Goal: Transaction & Acquisition: Book appointment/travel/reservation

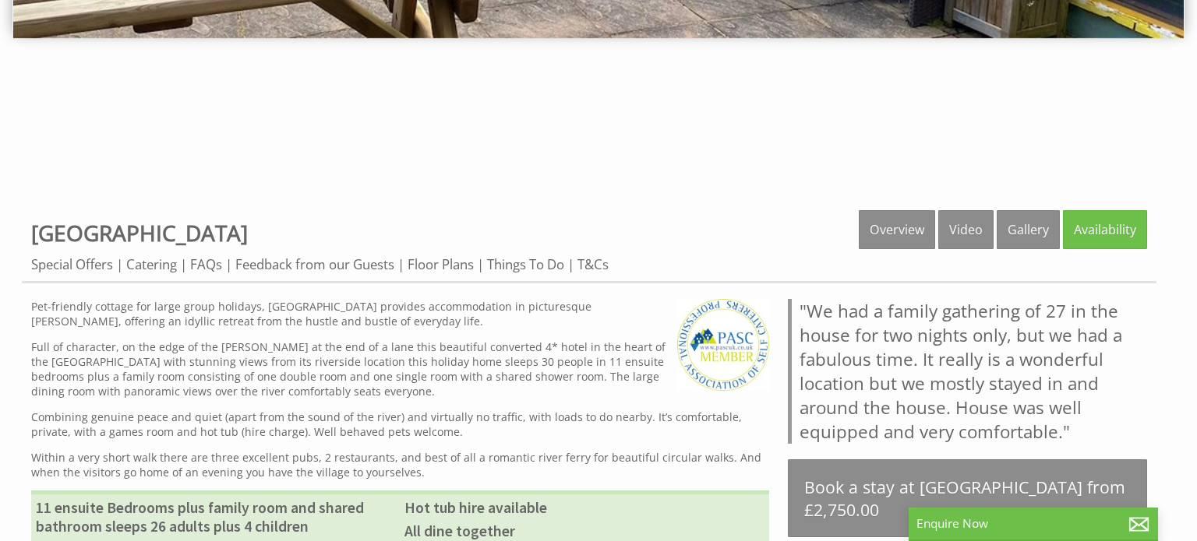
scroll to position [470, 0]
click at [1039, 224] on link "Gallery" at bounding box center [1027, 229] width 63 height 39
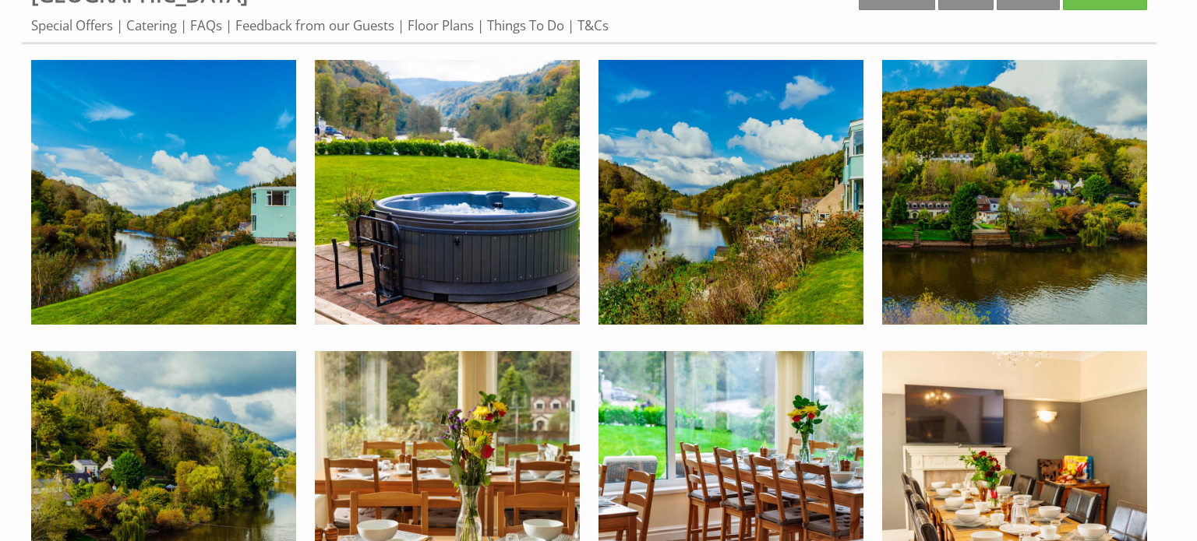
scroll to position [711, 0]
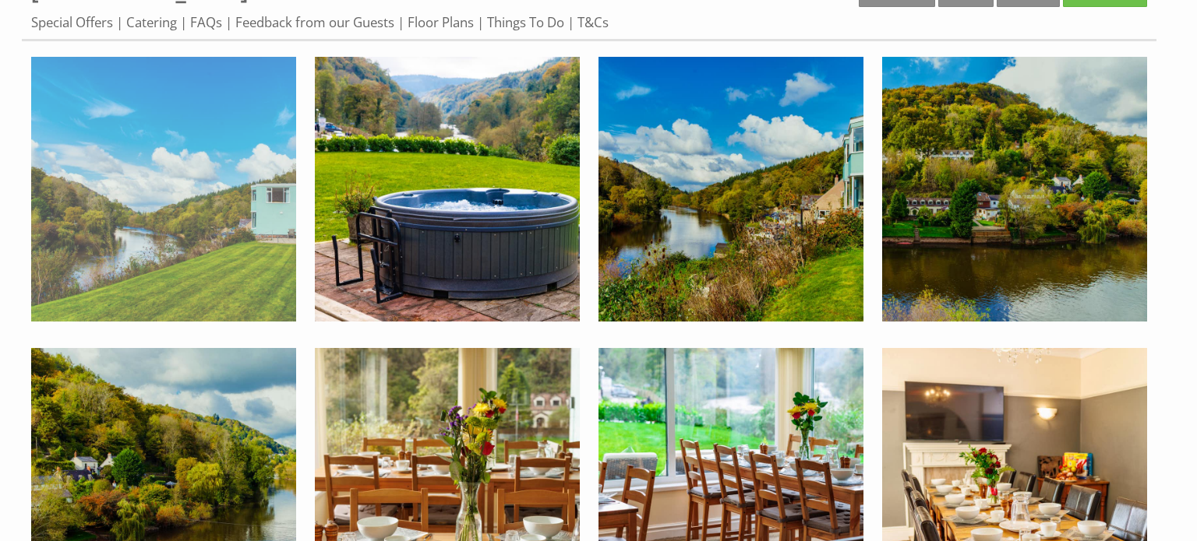
click at [259, 225] on img at bounding box center [163, 189] width 265 height 265
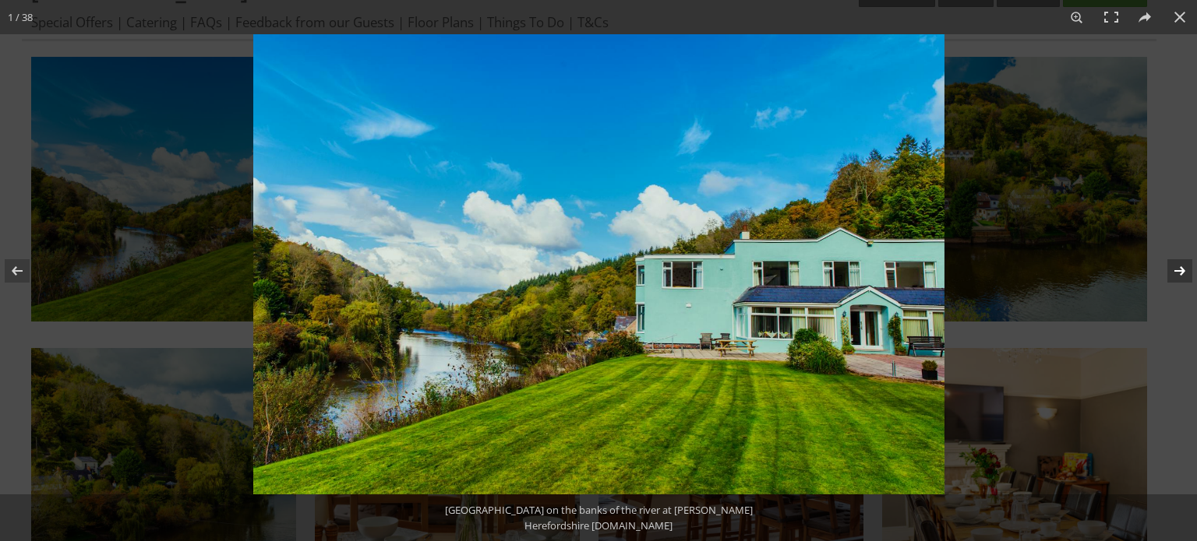
click at [1178, 270] on button at bounding box center [1169, 271] width 55 height 78
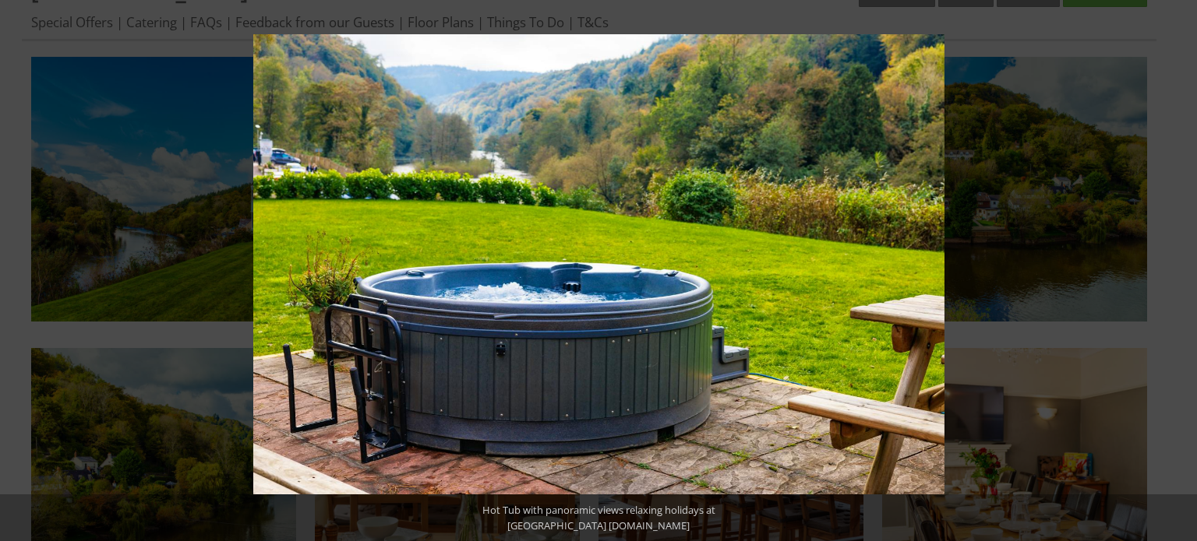
click at [1178, 270] on button at bounding box center [1169, 271] width 55 height 78
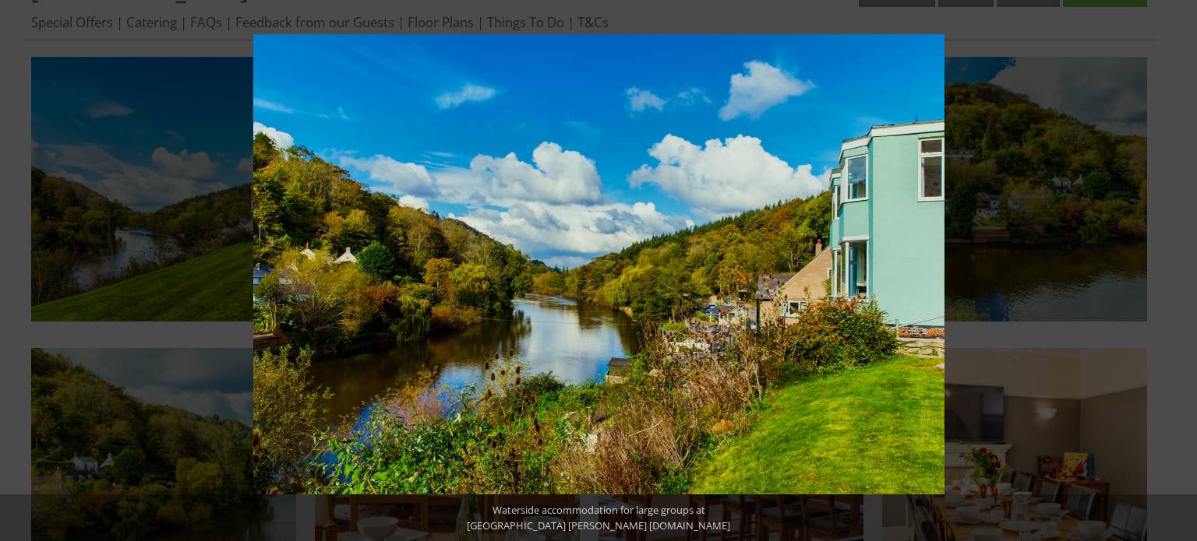
click at [1178, 270] on button at bounding box center [1169, 271] width 55 height 78
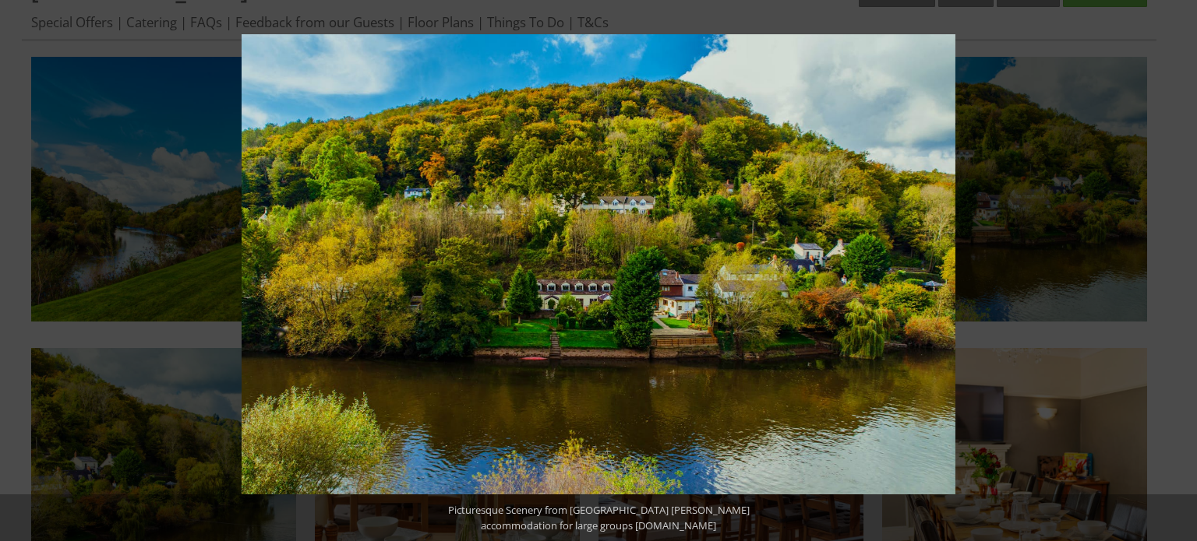
click at [1178, 270] on button at bounding box center [1169, 271] width 55 height 78
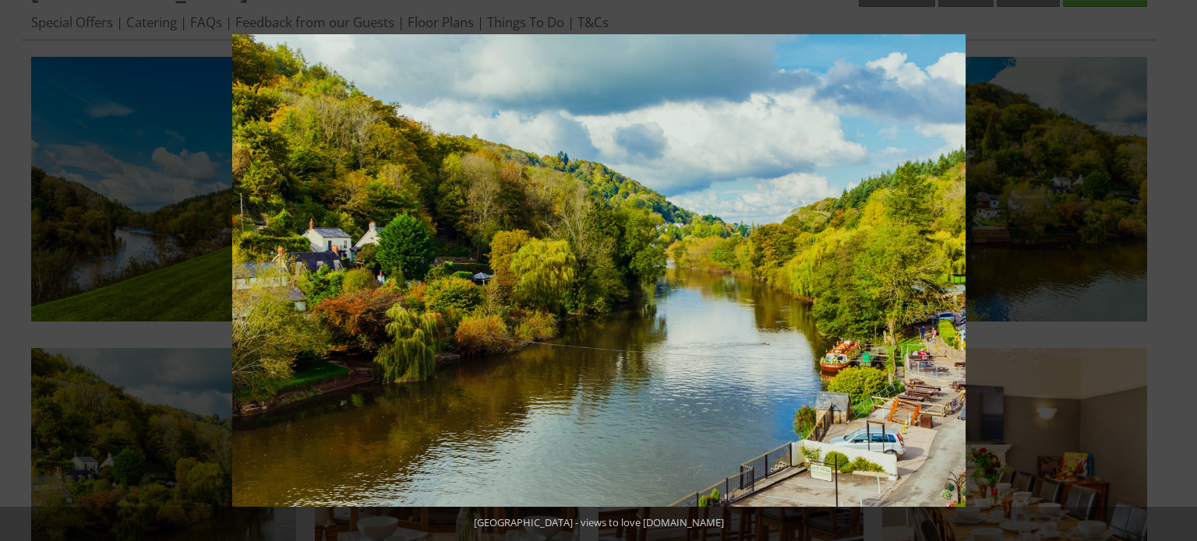
click at [1178, 270] on button at bounding box center [1169, 271] width 55 height 78
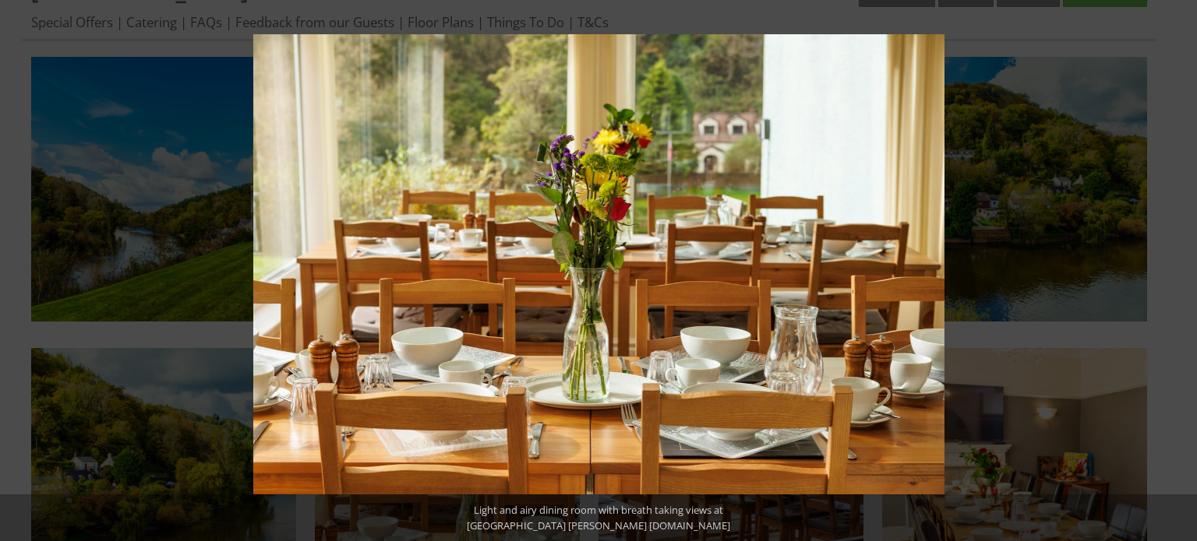
click at [1178, 270] on button at bounding box center [1169, 271] width 55 height 78
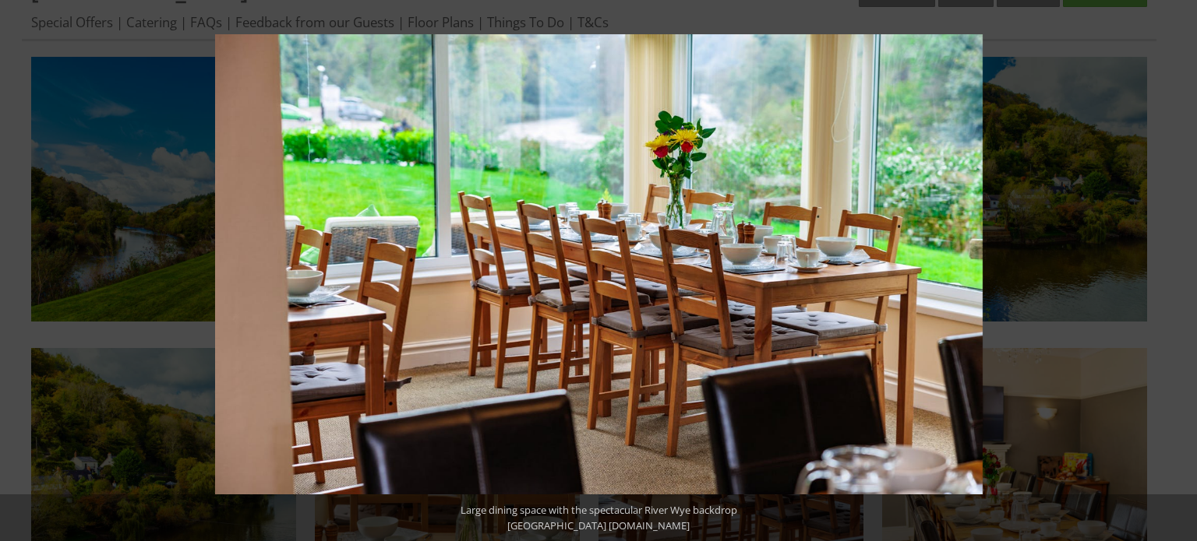
click at [1178, 270] on button at bounding box center [1169, 271] width 55 height 78
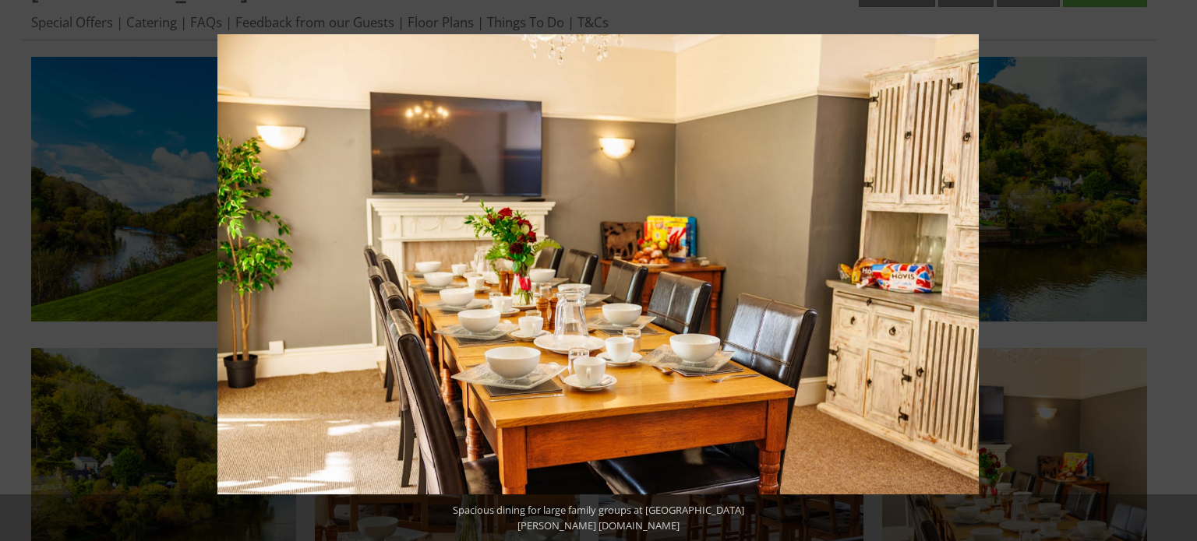
click at [1178, 270] on button at bounding box center [1169, 271] width 55 height 78
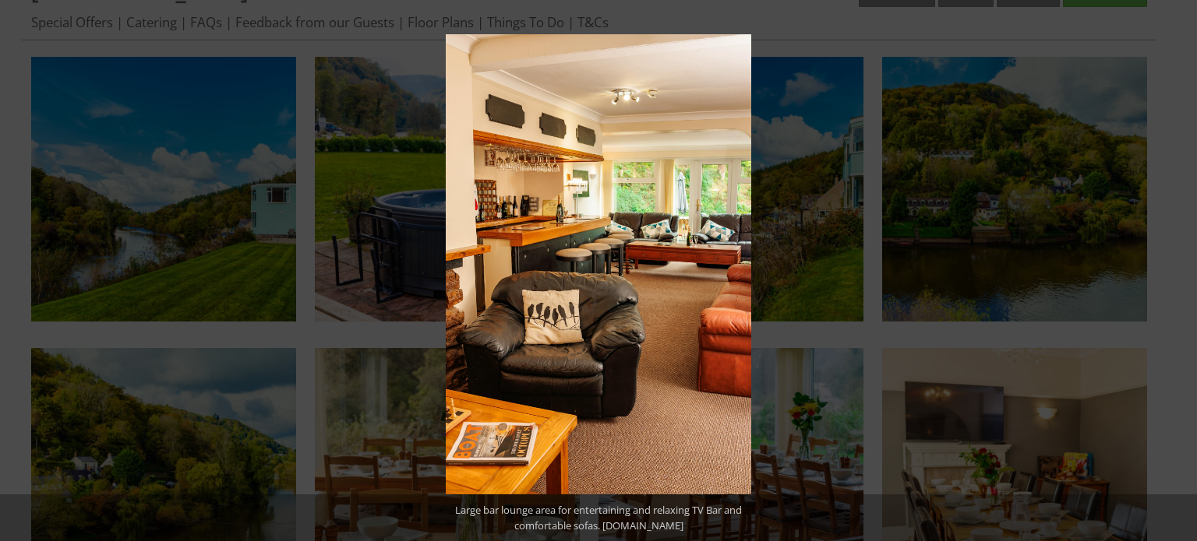
click at [1178, 270] on button at bounding box center [1169, 271] width 55 height 78
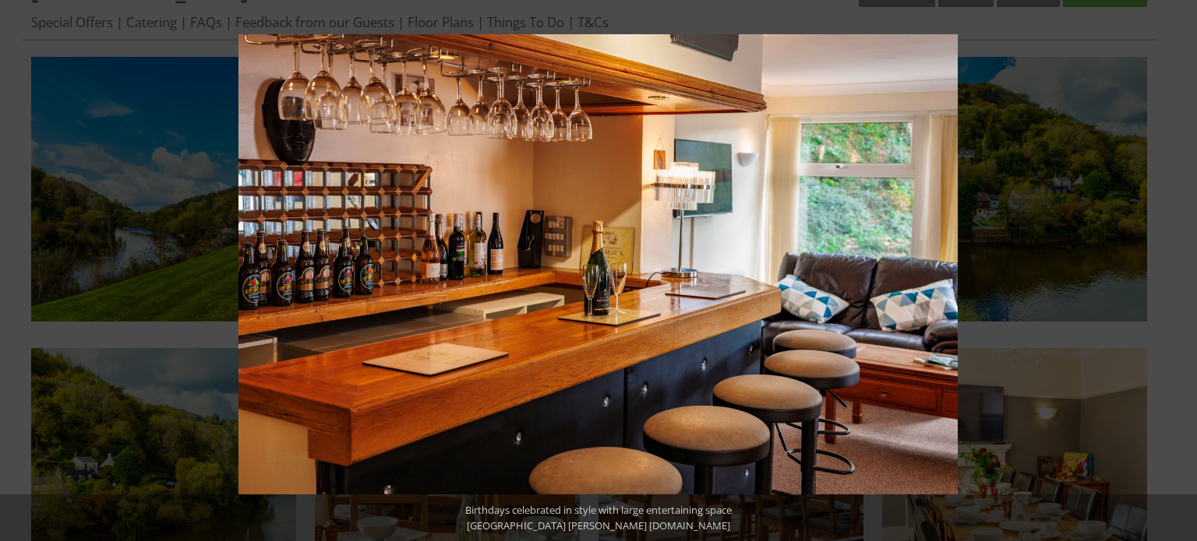
click at [1178, 270] on button at bounding box center [1169, 271] width 55 height 78
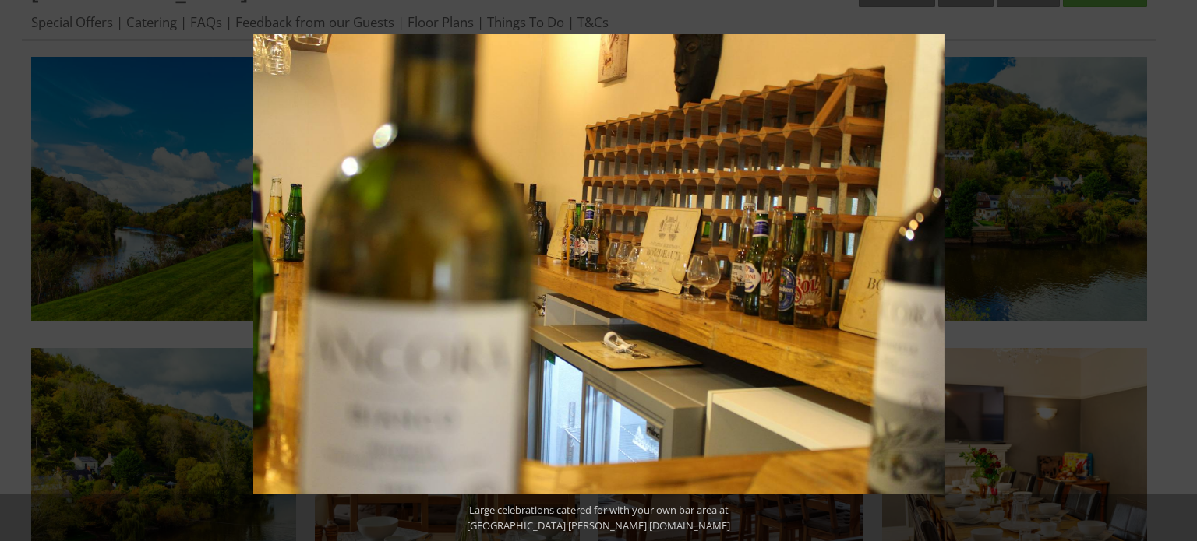
click at [1178, 270] on button at bounding box center [1169, 271] width 55 height 78
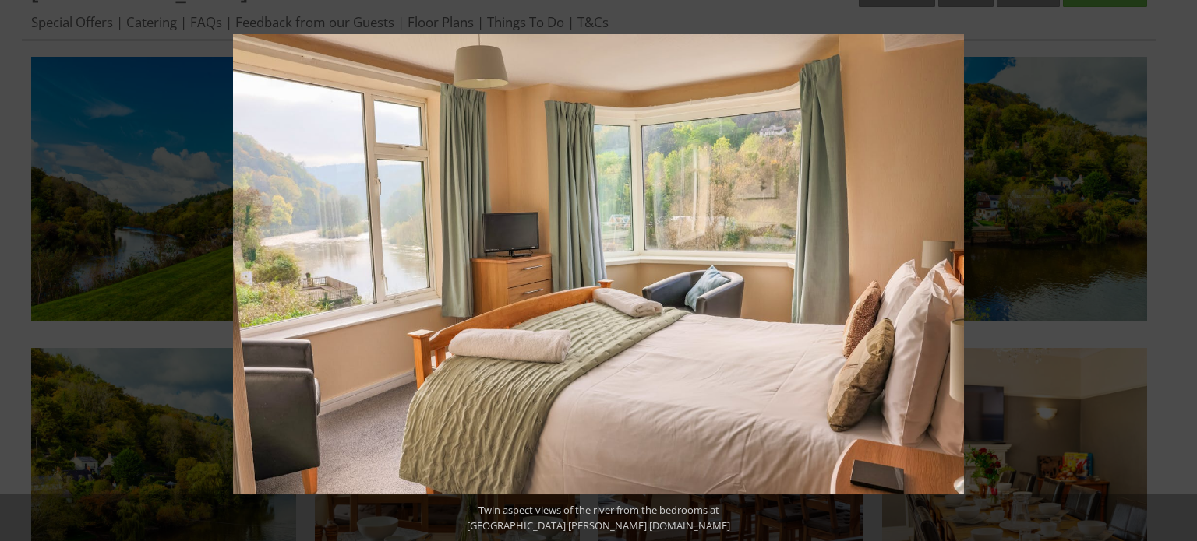
click at [1178, 270] on button at bounding box center [1169, 271] width 55 height 78
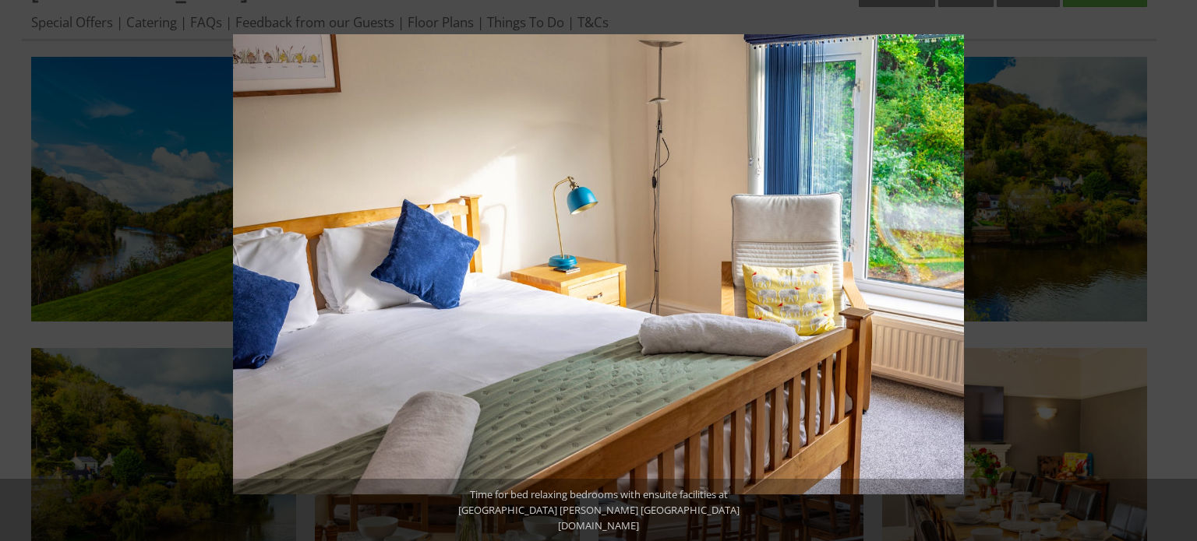
click at [1178, 270] on button at bounding box center [1169, 271] width 55 height 78
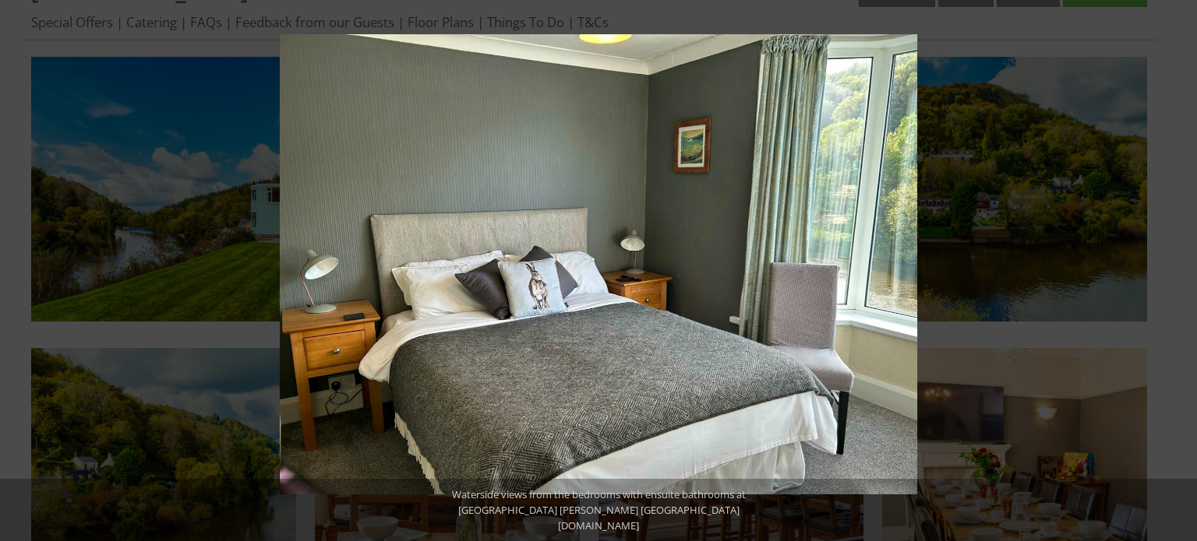
click at [1178, 270] on button at bounding box center [1169, 271] width 55 height 78
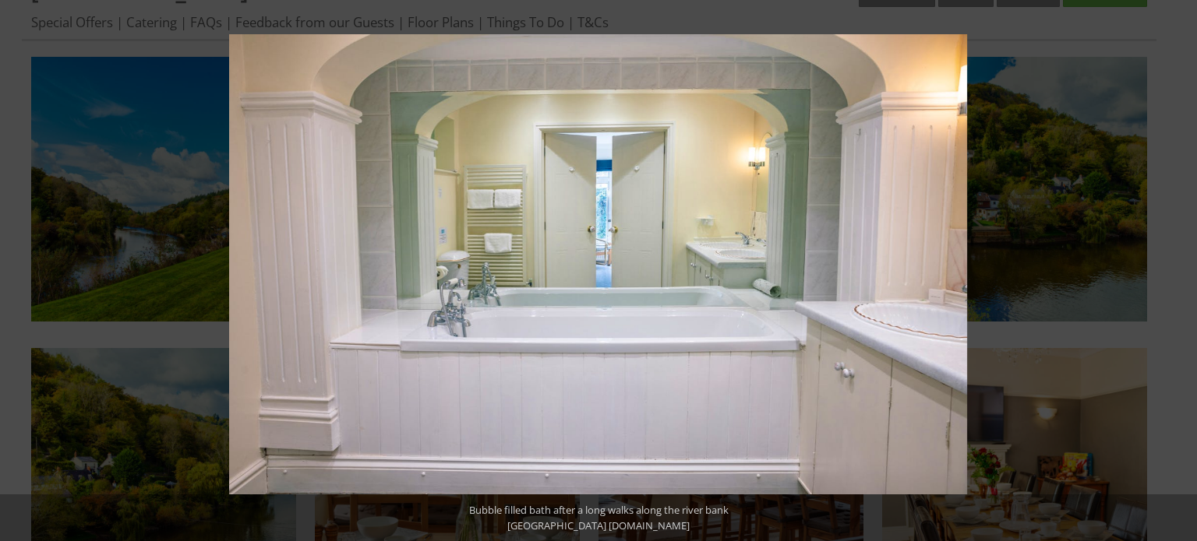
click at [1178, 270] on button at bounding box center [1169, 271] width 55 height 78
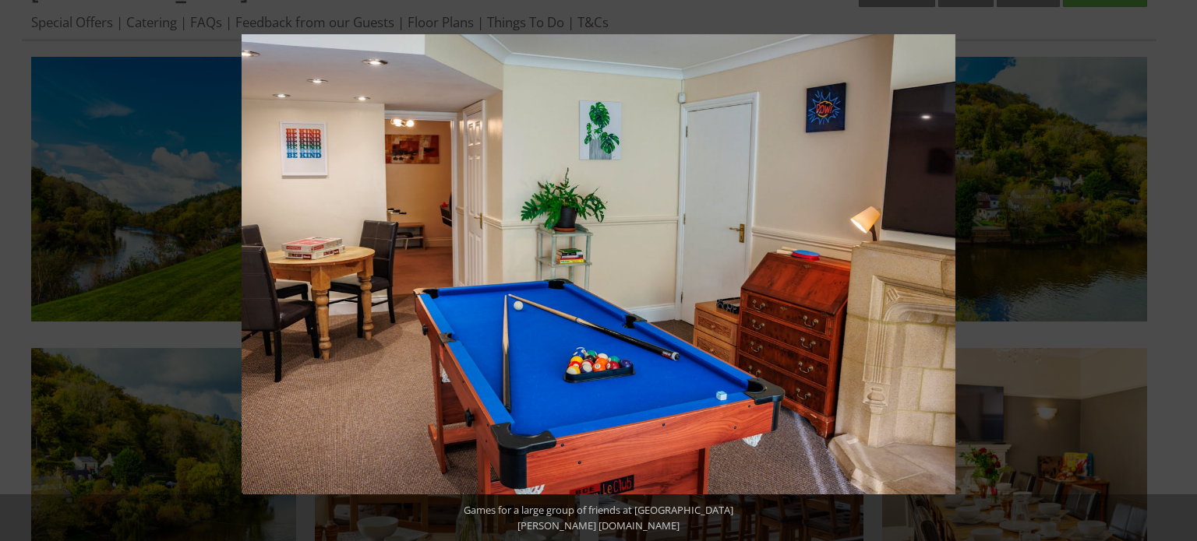
click at [1178, 270] on button at bounding box center [1169, 271] width 55 height 78
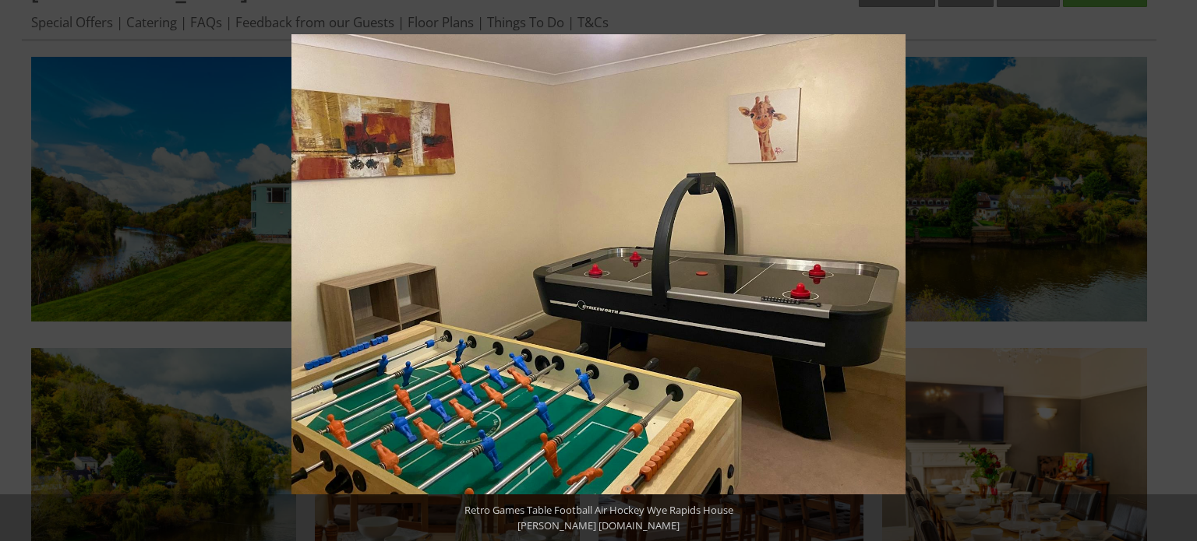
click at [1178, 270] on button at bounding box center [1169, 271] width 55 height 78
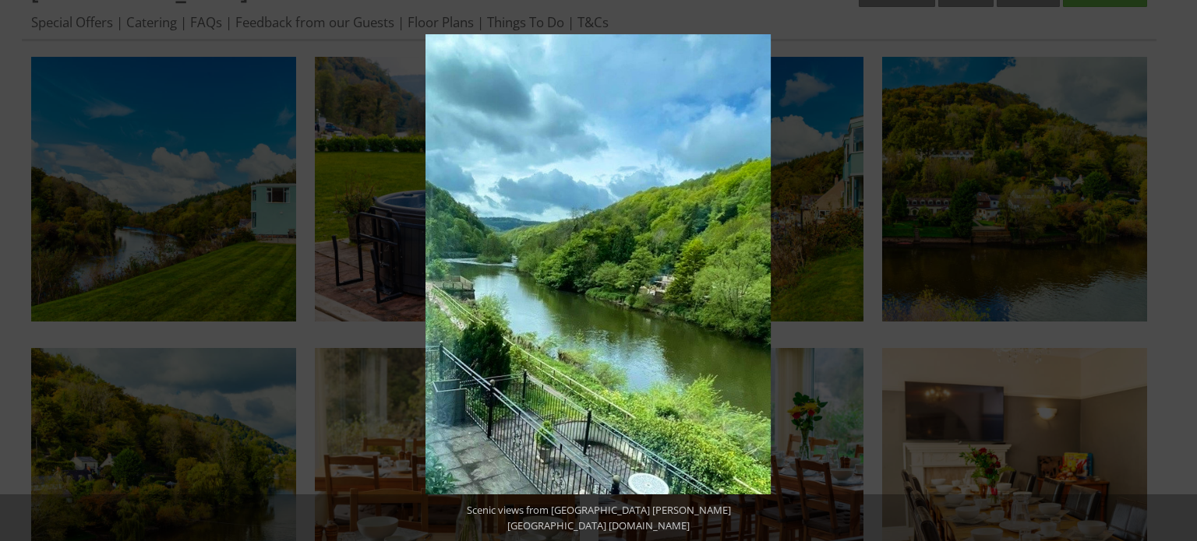
click at [1178, 270] on button at bounding box center [1169, 271] width 55 height 78
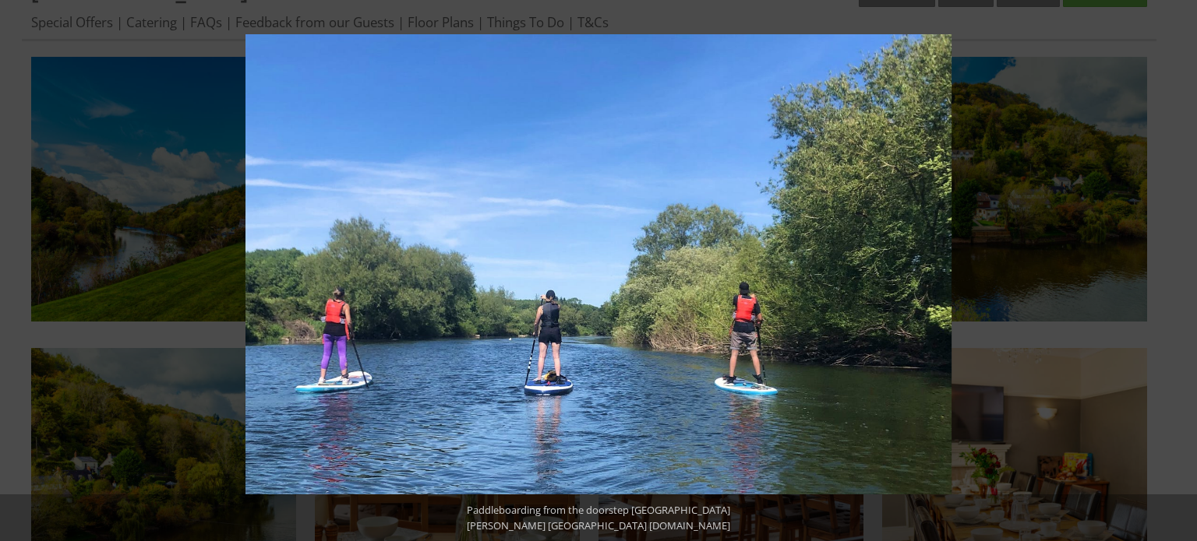
click at [1178, 270] on button at bounding box center [1169, 271] width 55 height 78
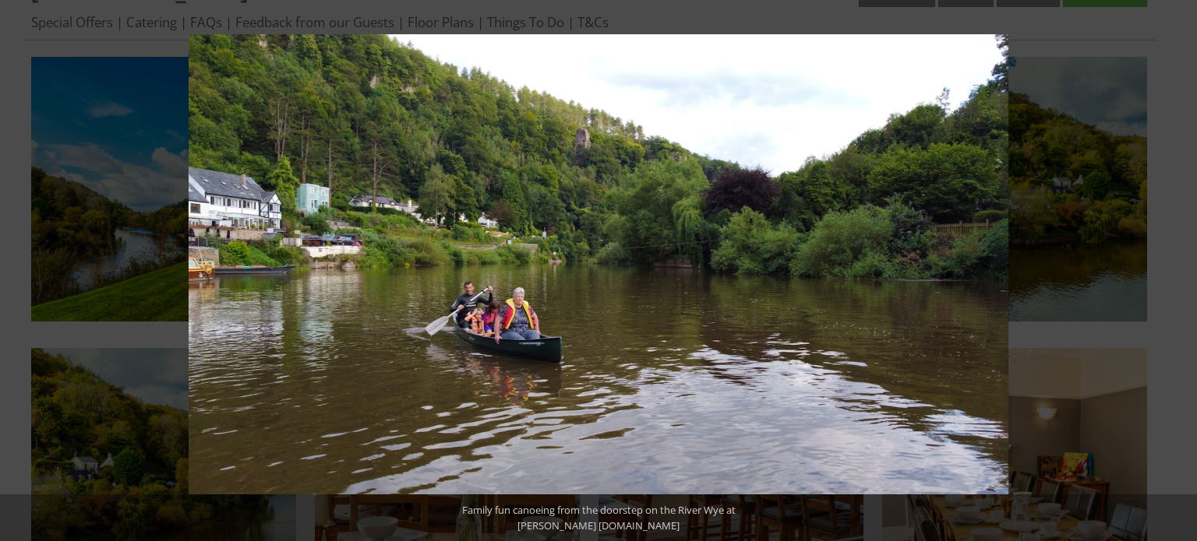
click at [1178, 270] on button at bounding box center [1169, 271] width 55 height 78
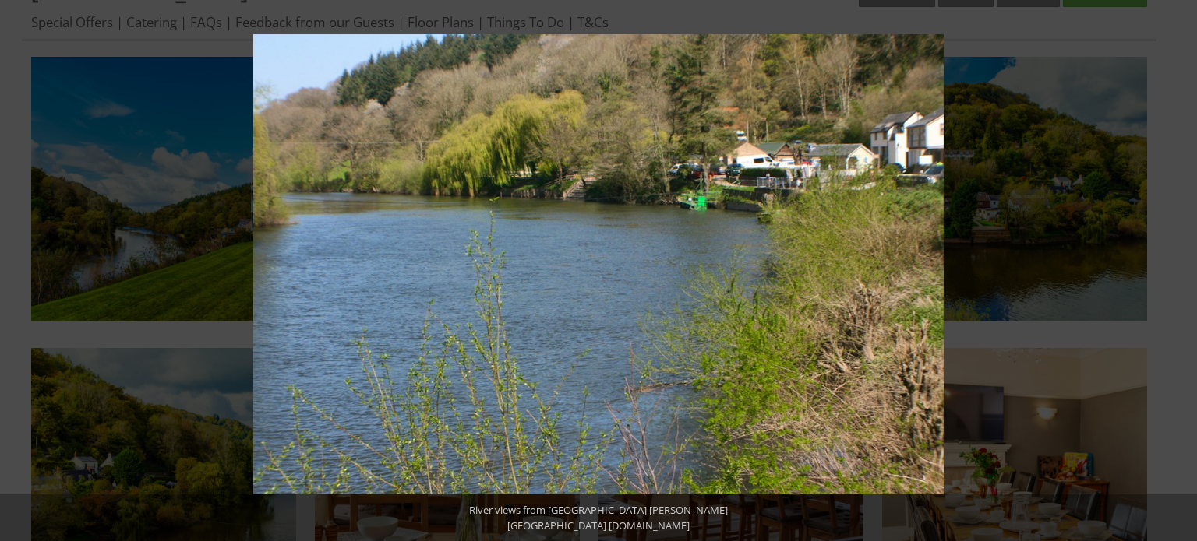
click at [1178, 270] on button at bounding box center [1169, 271] width 55 height 78
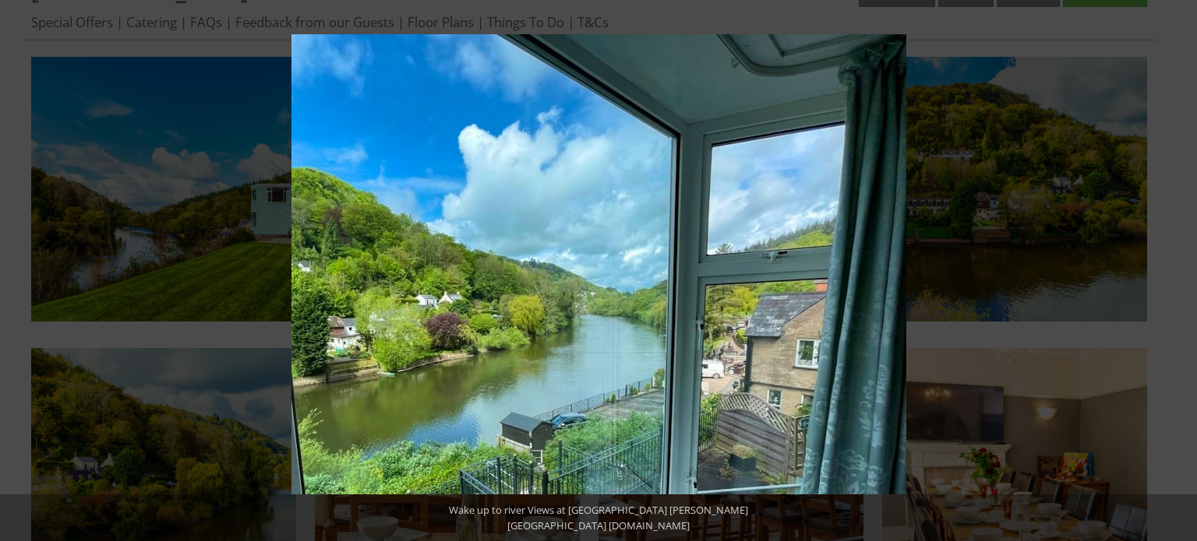
click at [1178, 270] on button at bounding box center [1169, 271] width 55 height 78
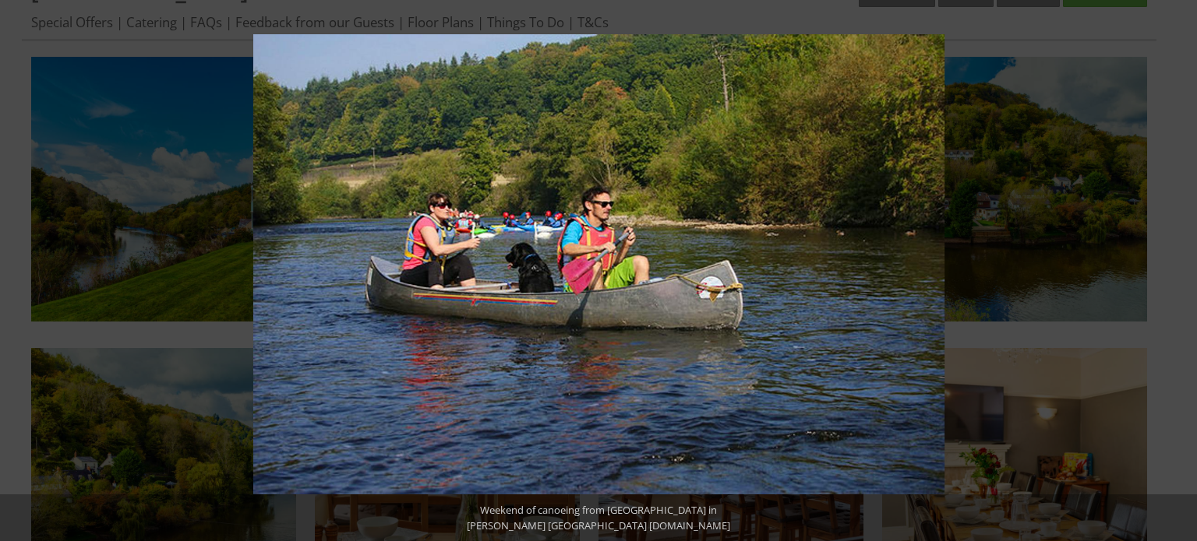
click at [1178, 270] on button at bounding box center [1169, 271] width 55 height 78
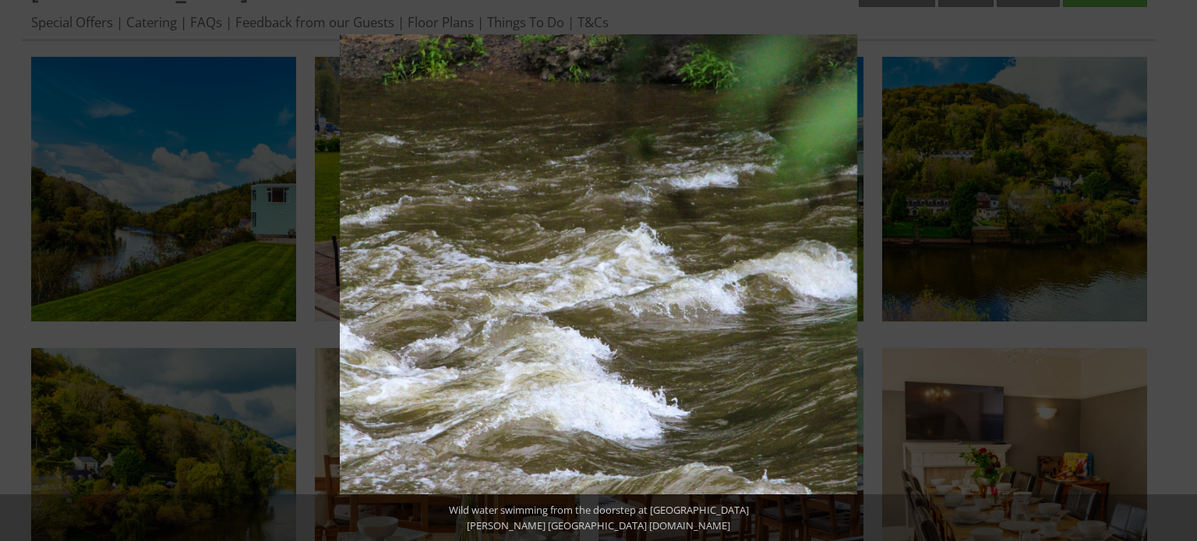
click at [1178, 270] on button at bounding box center [1169, 271] width 55 height 78
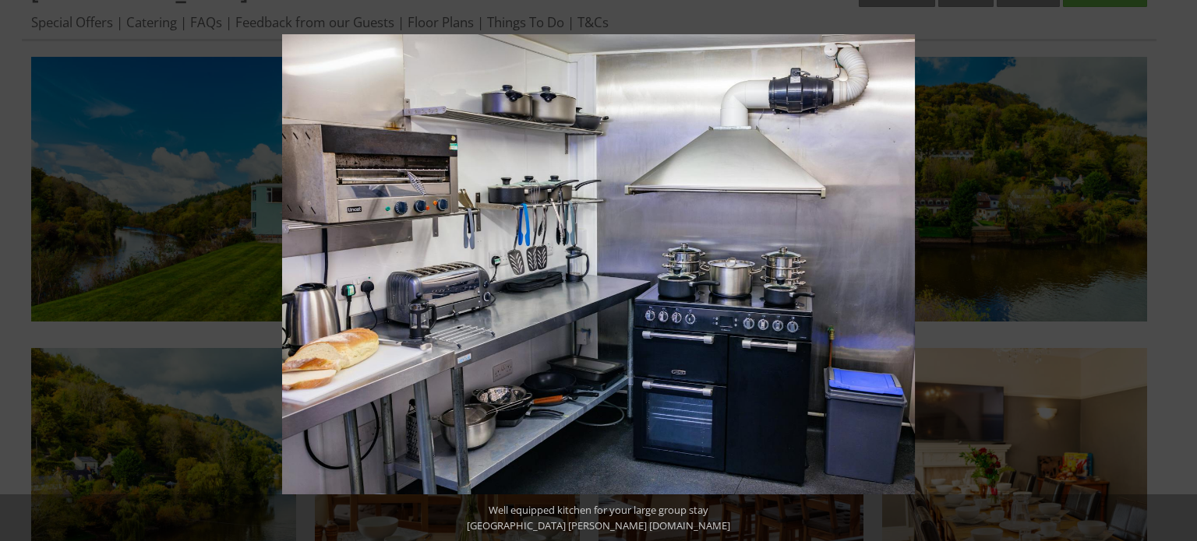
click at [1178, 270] on button at bounding box center [1169, 271] width 55 height 78
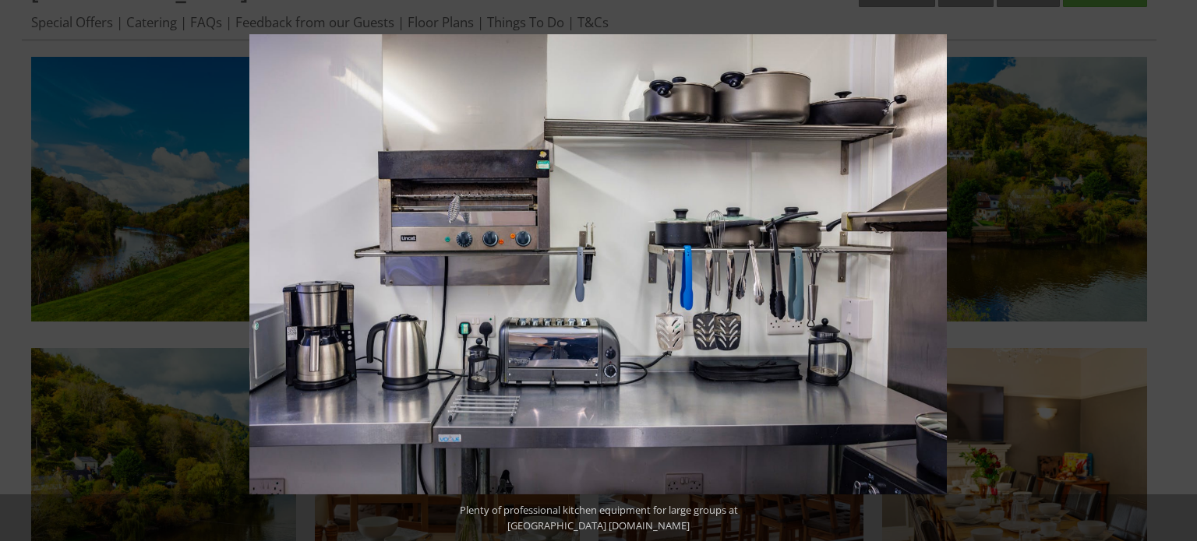
click at [1178, 270] on button at bounding box center [1169, 271] width 55 height 78
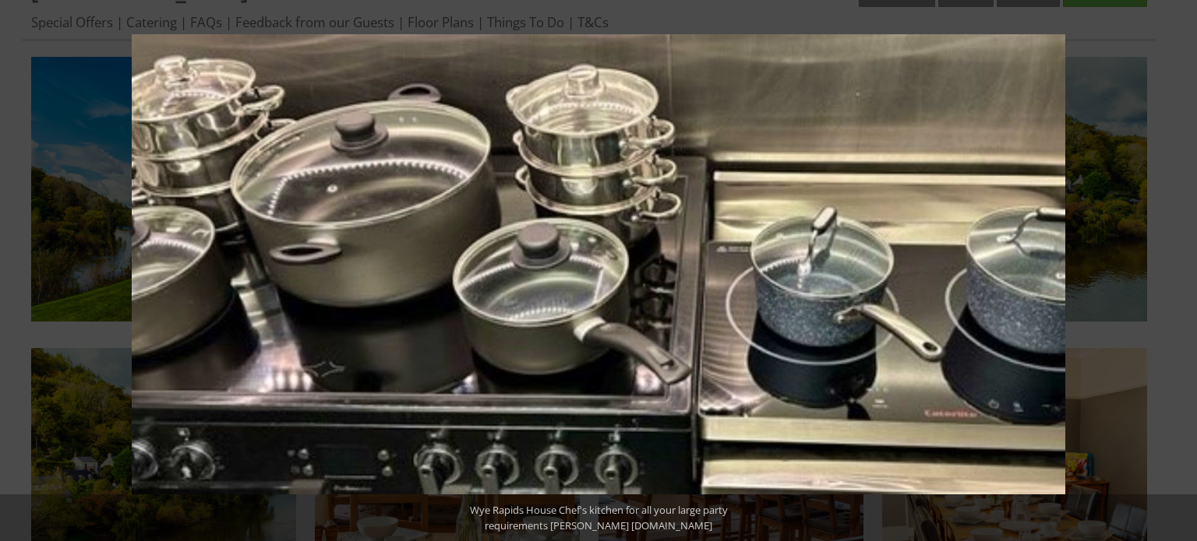
click at [1178, 270] on button at bounding box center [1169, 271] width 55 height 78
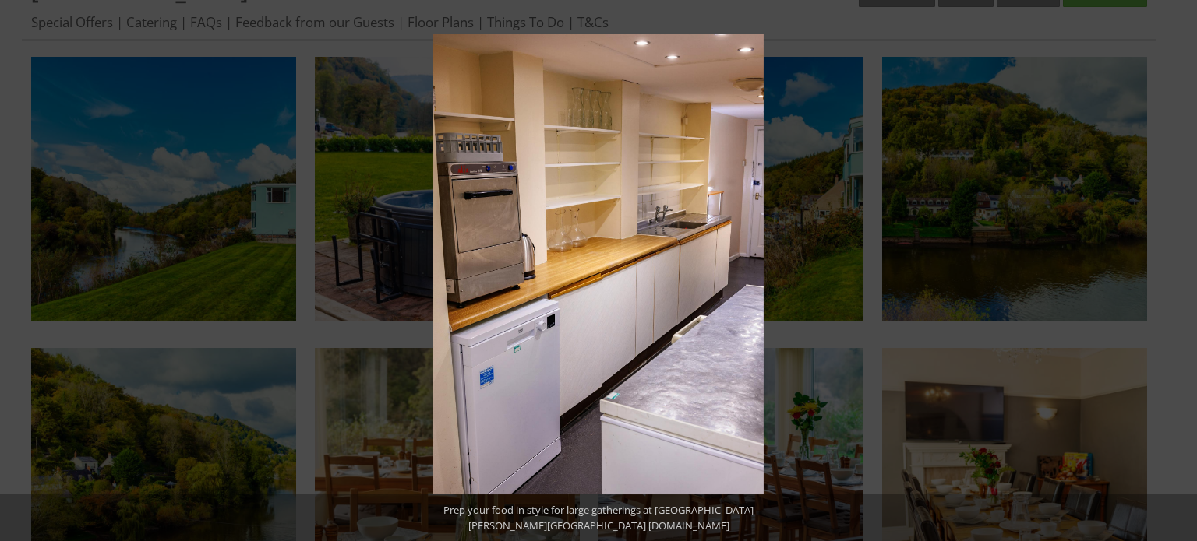
click at [1178, 270] on button at bounding box center [1169, 271] width 55 height 78
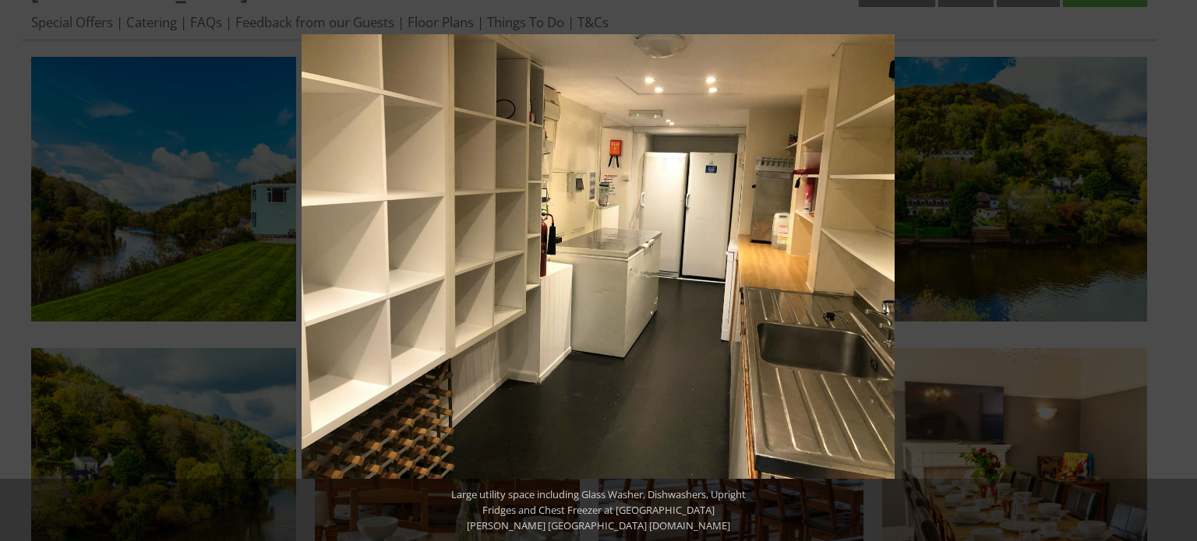
click at [1178, 270] on button at bounding box center [1169, 271] width 55 height 78
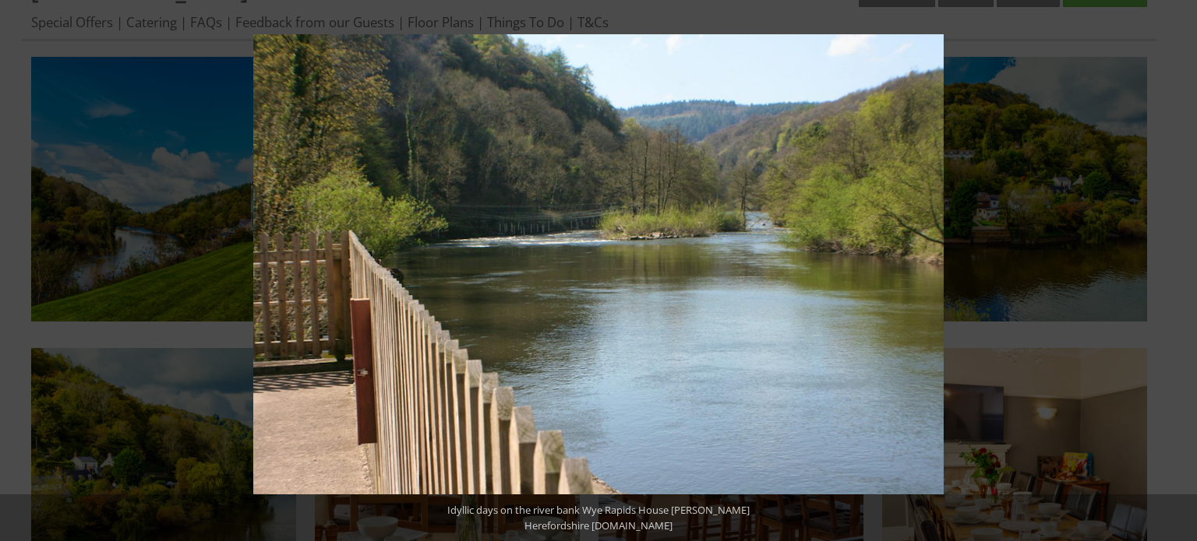
click at [1178, 270] on button at bounding box center [1169, 271] width 55 height 78
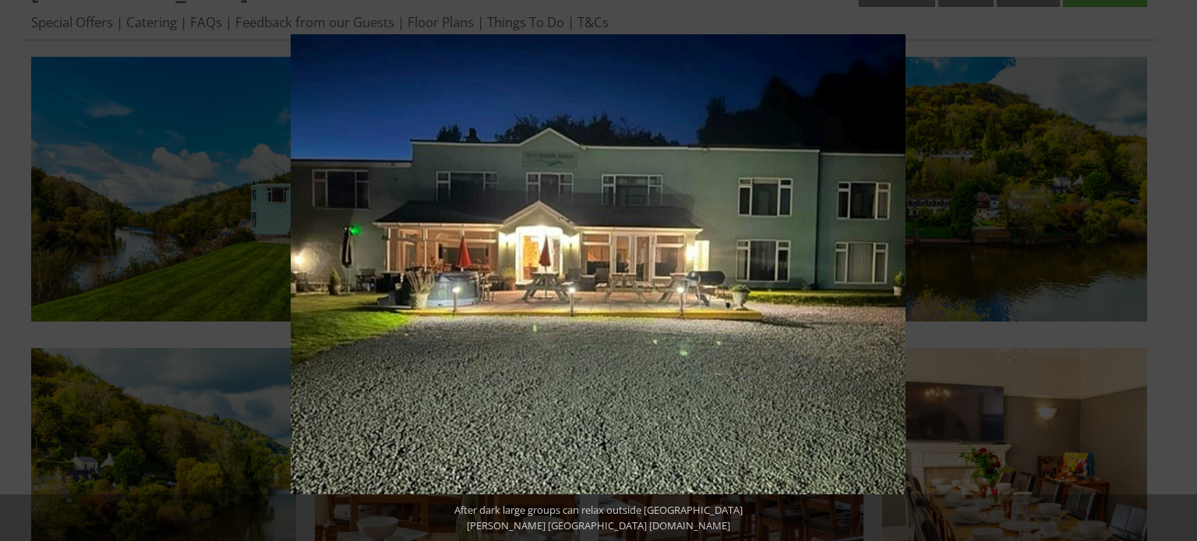
click at [1178, 270] on button at bounding box center [1169, 271] width 55 height 78
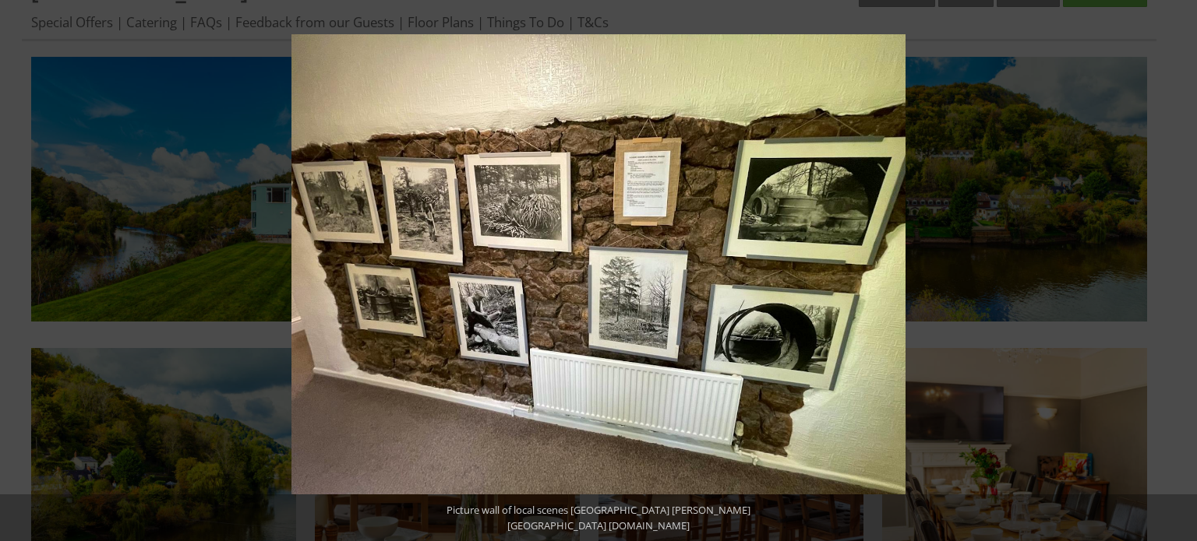
click at [1178, 270] on button at bounding box center [1169, 271] width 55 height 78
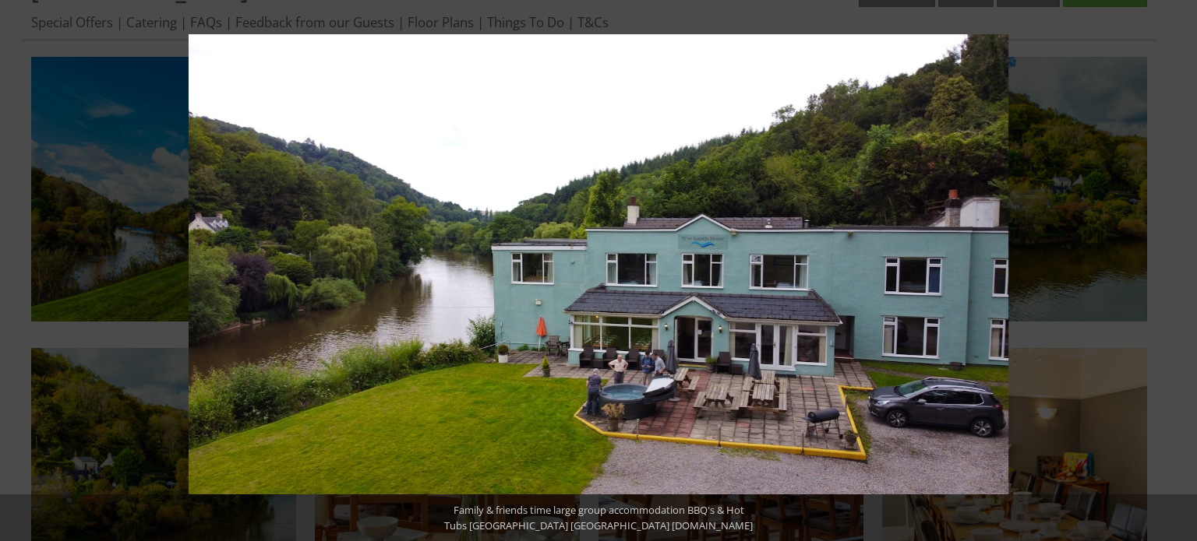
click at [1178, 270] on button at bounding box center [1169, 271] width 55 height 78
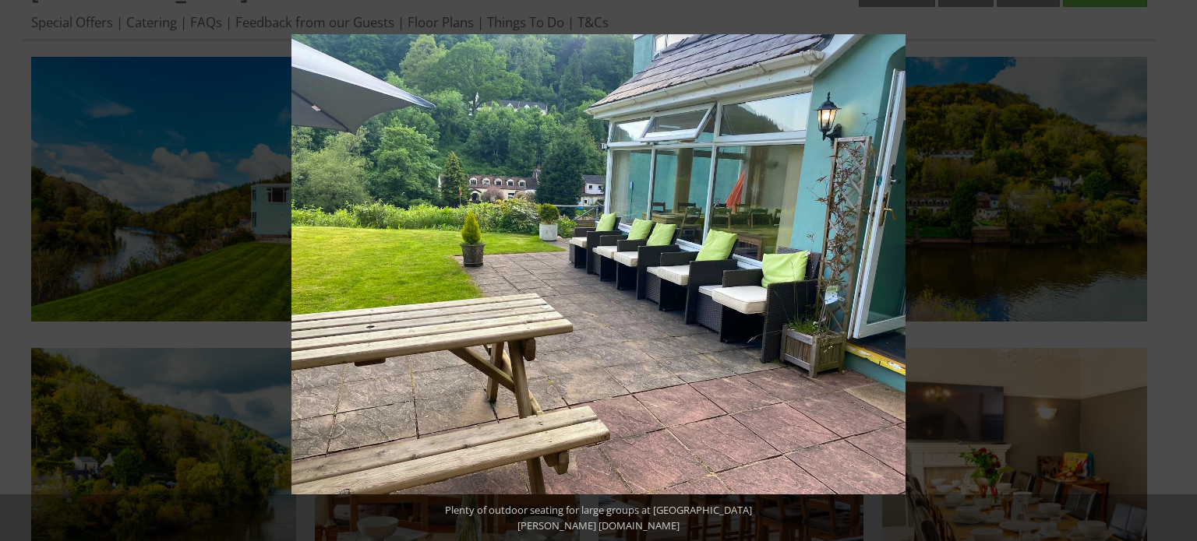
click at [1178, 270] on button at bounding box center [1169, 271] width 55 height 78
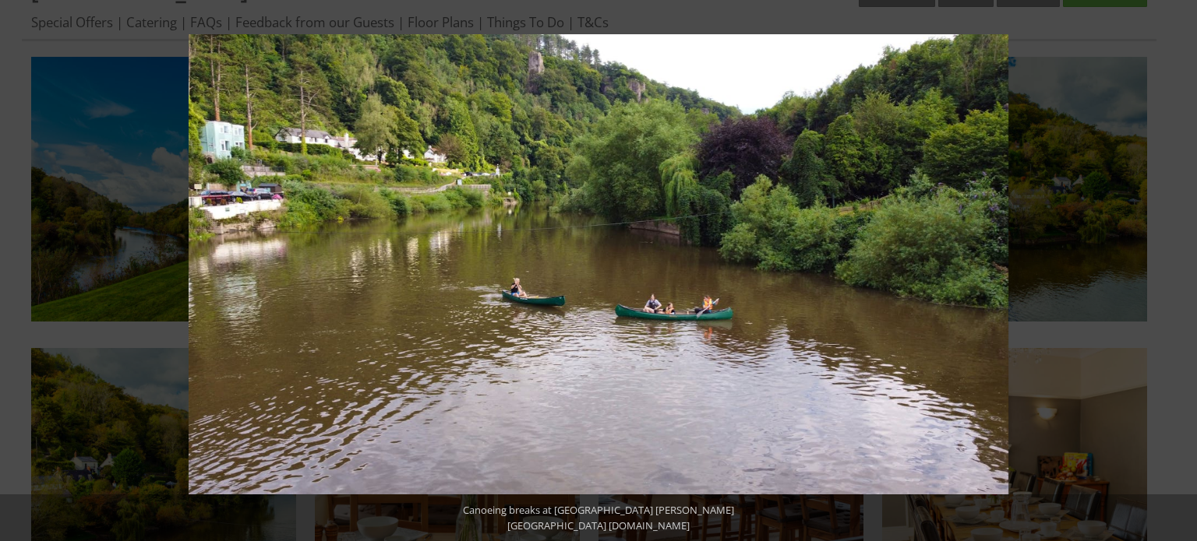
click at [1178, 270] on button at bounding box center [1169, 271] width 55 height 78
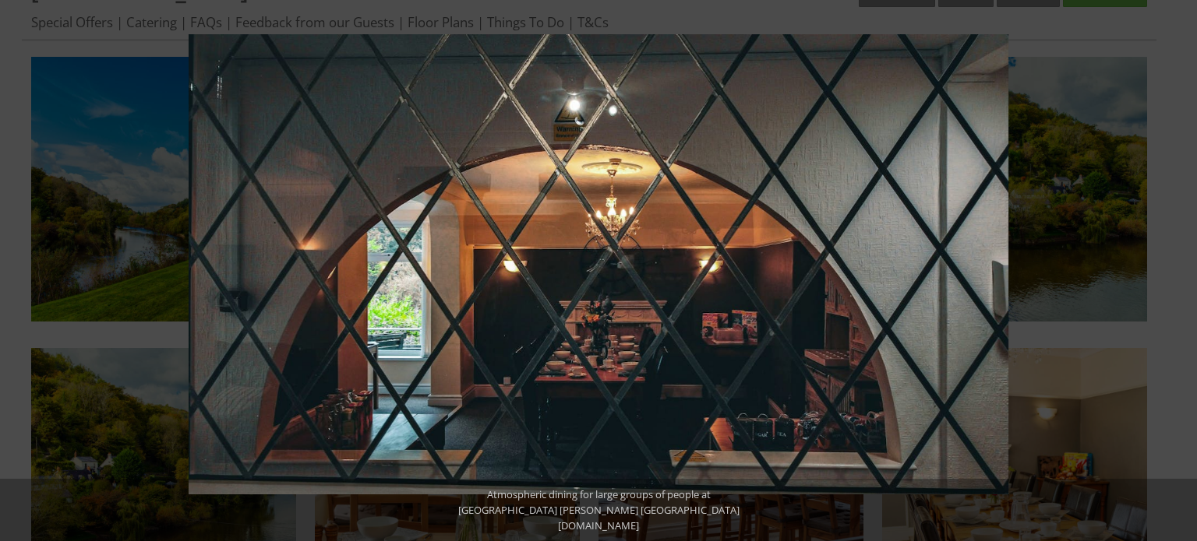
click at [1178, 270] on button at bounding box center [1169, 271] width 55 height 78
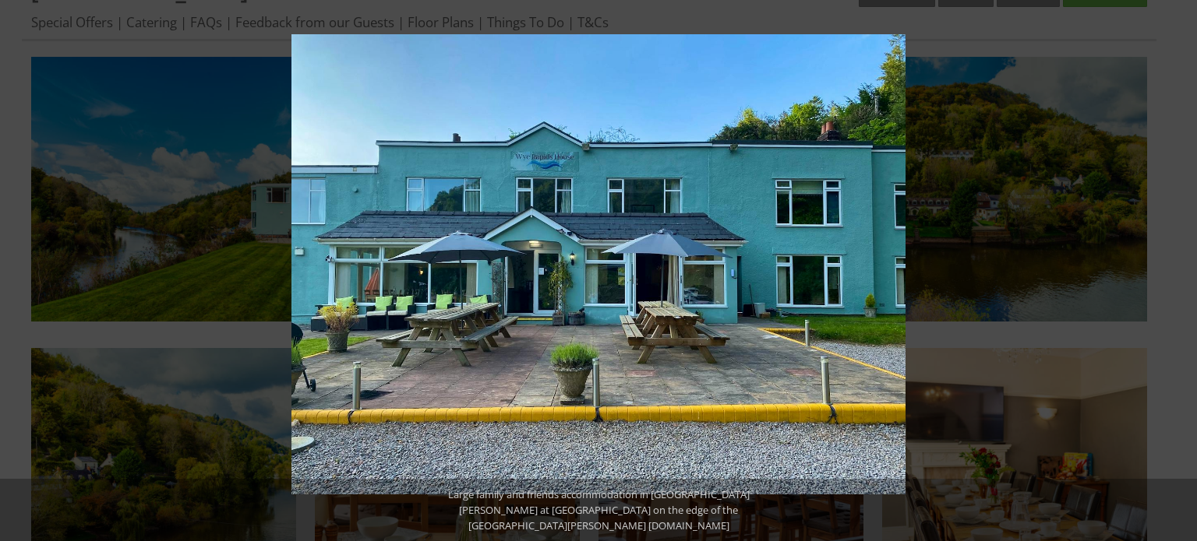
click at [1178, 270] on button at bounding box center [1169, 271] width 55 height 78
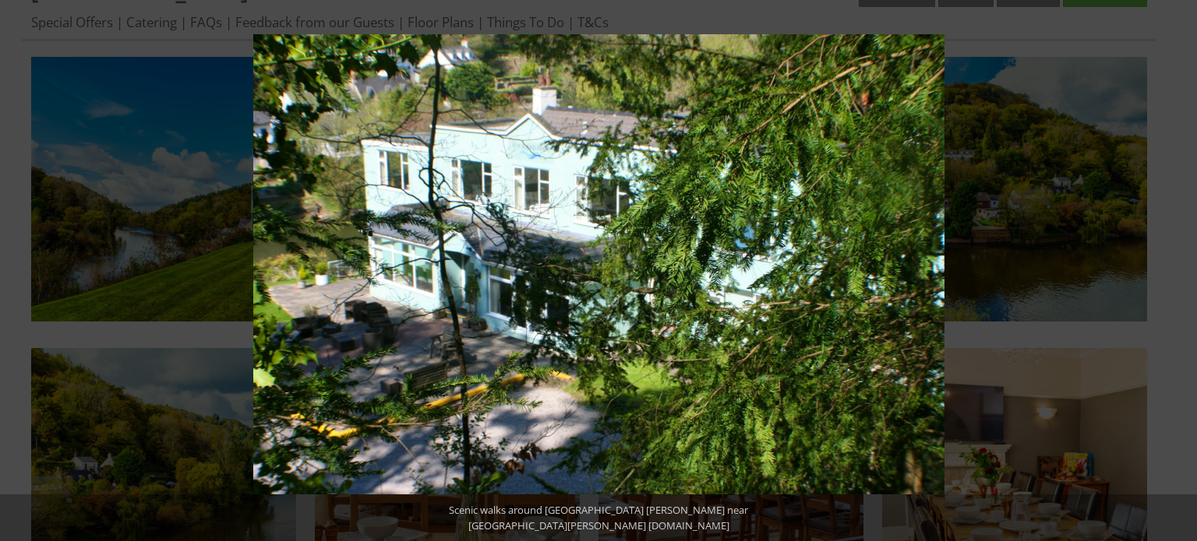
click at [1178, 270] on button at bounding box center [1169, 271] width 55 height 78
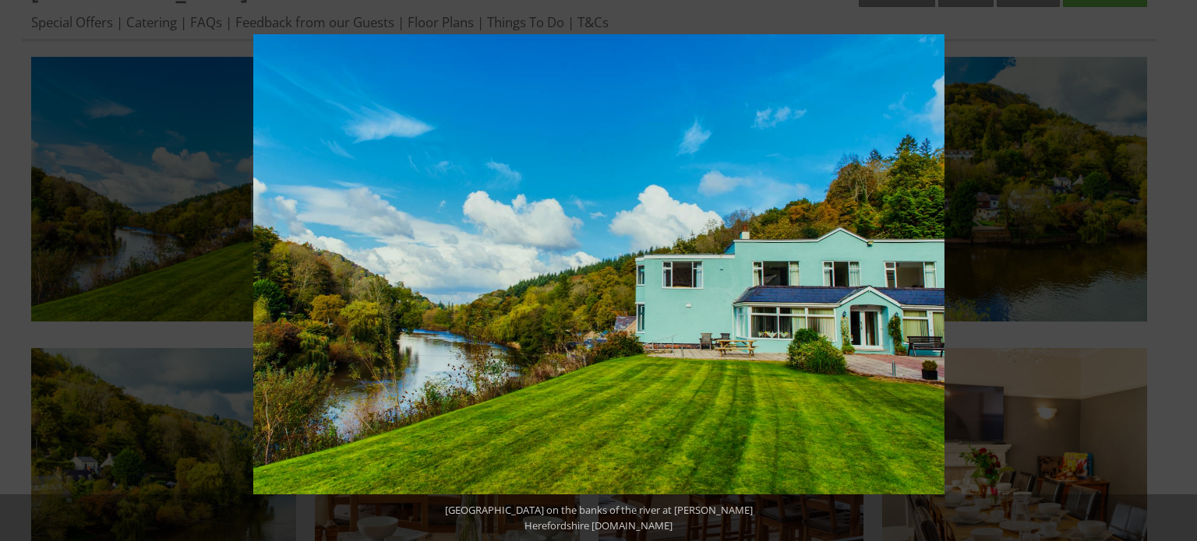
click at [1178, 270] on button at bounding box center [1169, 271] width 55 height 78
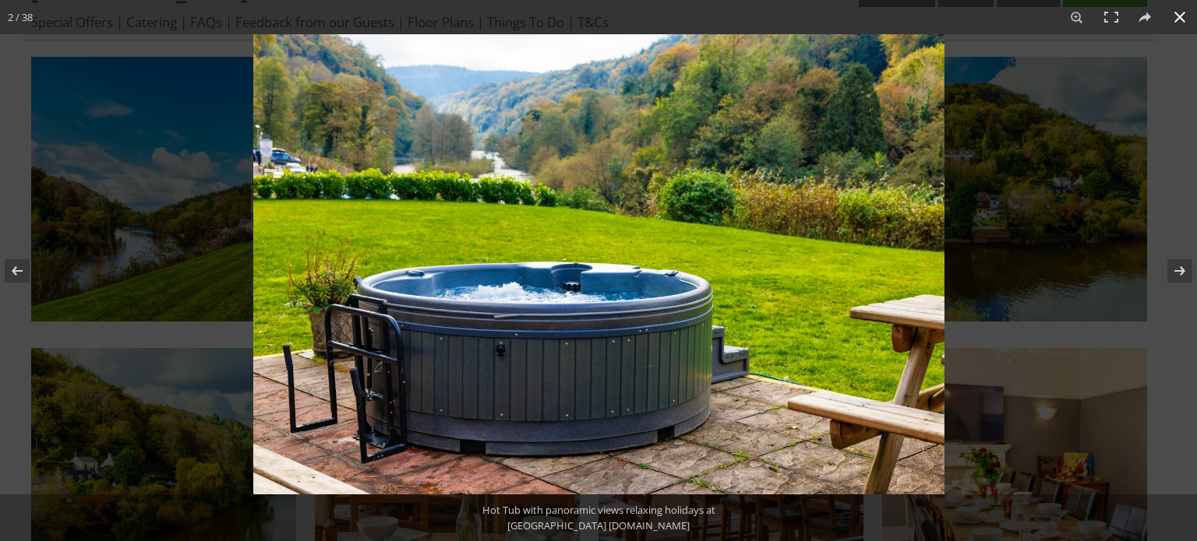
click at [1183, 16] on button at bounding box center [1179, 17] width 34 height 34
